Goal: Transaction & Acquisition: Purchase product/service

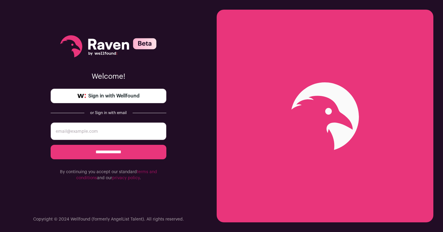
click at [125, 153] on input "**********" at bounding box center [109, 152] width 116 height 14
click at [119, 136] on input "email" at bounding box center [109, 130] width 116 height 17
type input "collier.matthew@gmail.com"
click at [109, 155] on input "**********" at bounding box center [109, 152] width 116 height 14
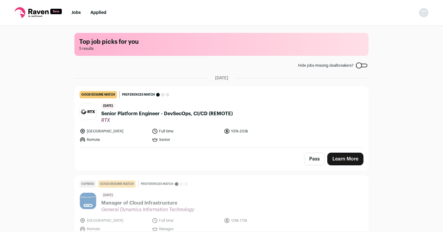
click at [218, 113] on span "Senior Platform Engineer - DevSecOps, CI/CD (REMOTE)" at bounding box center [167, 113] width 132 height 7
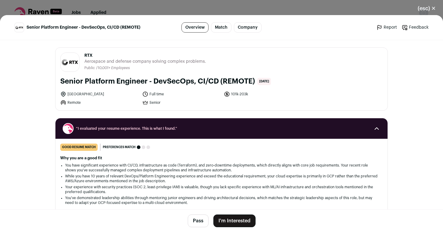
click at [434, 8] on button "(esc) ✕" at bounding box center [427, 8] width 33 height 13
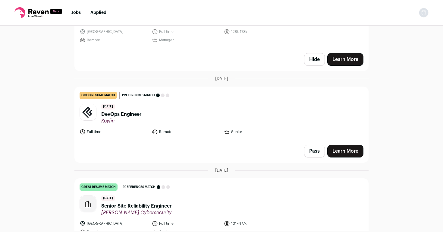
scroll to position [195, 0]
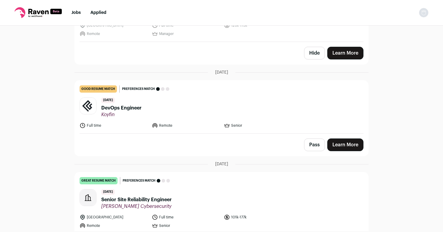
click at [128, 109] on span "DevOps Engineer" at bounding box center [121, 107] width 40 height 7
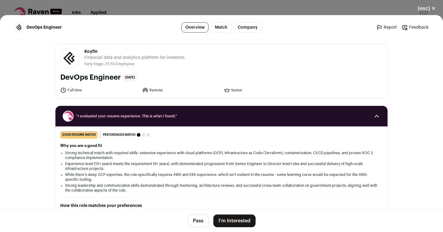
scroll to position [0, 0]
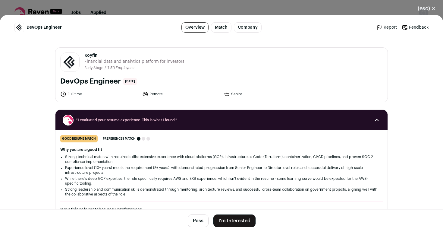
click at [433, 8] on button "(esc) ✕" at bounding box center [427, 8] width 33 height 13
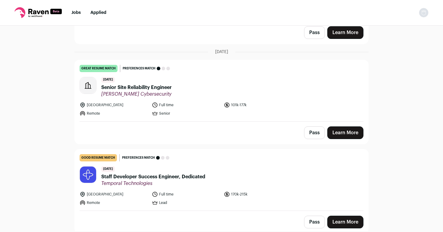
scroll to position [310, 0]
